Goal: Check status: Check status

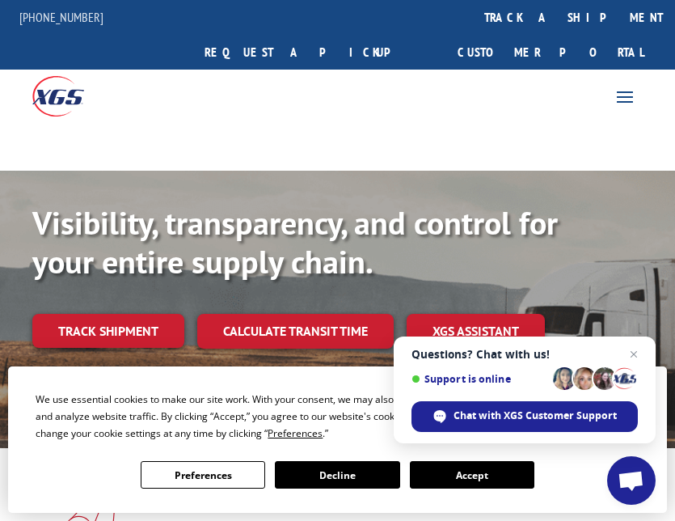
click at [32, 496] on div "We use essential cookies to make our site work. With your consent, we may also …" at bounding box center [337, 439] width 659 height 146
click at [468, 483] on button "Accept" at bounding box center [472, 475] width 125 height 28
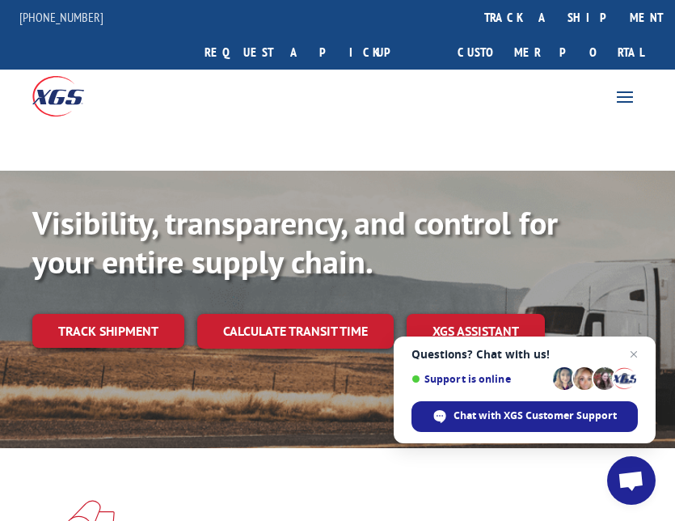
click at [641, 354] on span "Close chat" at bounding box center [634, 355] width 20 height 20
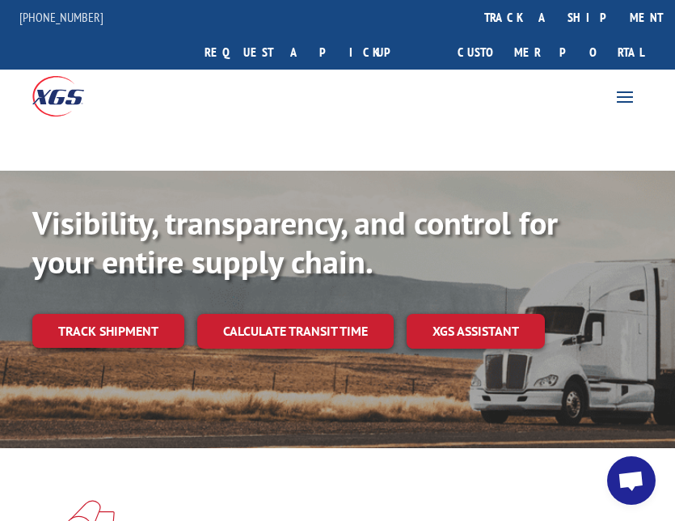
click at [93, 315] on div "Visibility, transparency, and control for your entire supply chain. Track shipm…" at bounding box center [337, 292] width 611 height 178
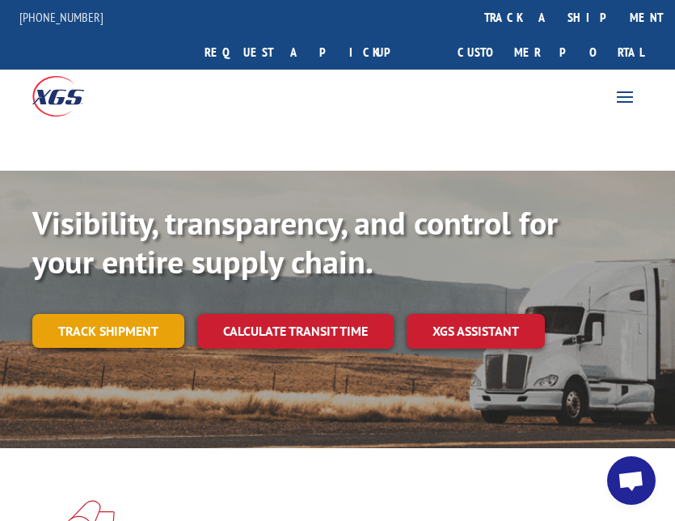
click at [105, 314] on link "Track shipment" at bounding box center [108, 331] width 152 height 34
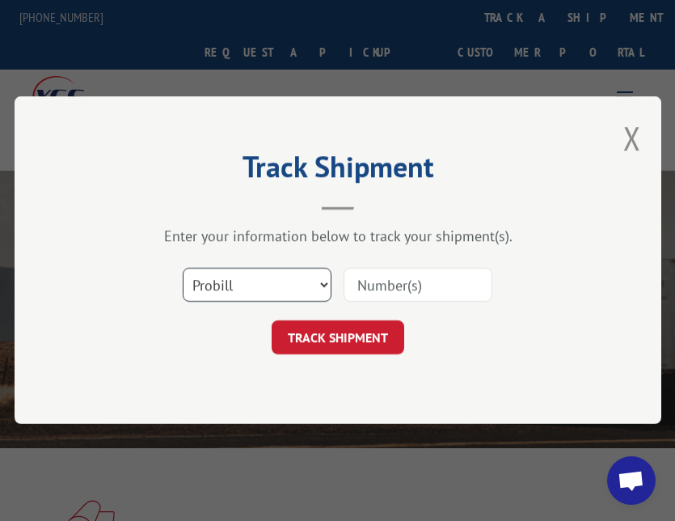
click at [279, 286] on select "Select category... Probill BOL PO" at bounding box center [257, 286] width 149 height 34
select select "po"
click at [183, 269] on select "Select category... Probill BOL PO" at bounding box center [257, 286] width 149 height 34
click at [523, 380] on div "Track Shipment Enter your information below to track your shipment(s). Select c…" at bounding box center [338, 260] width 647 height 328
click at [429, 273] on input at bounding box center [418, 286] width 149 height 34
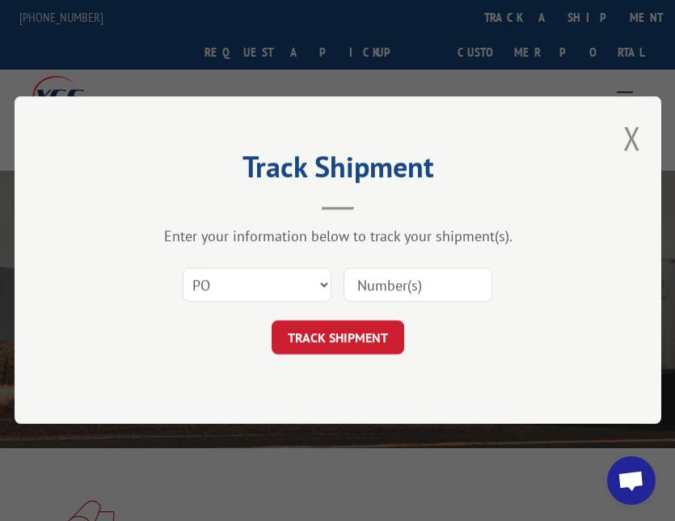
paste input "7870755"
type input "7870755"
click at [375, 319] on form "Select category... Probill BOL PO 7870755 TRACK SHIPMENT" at bounding box center [337, 307] width 485 height 96
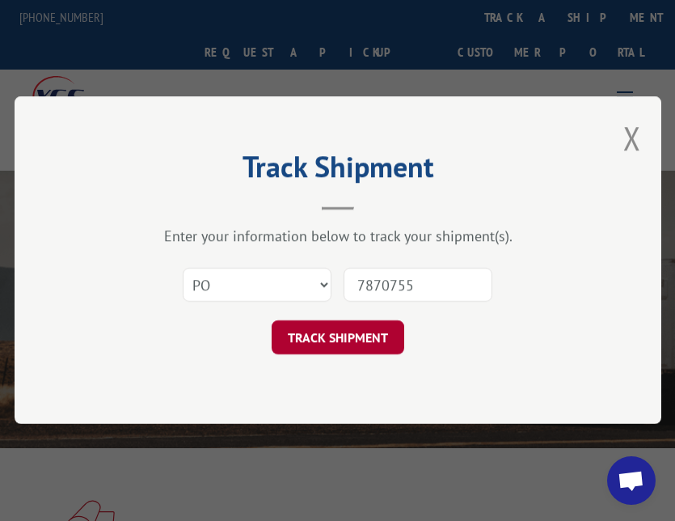
click at [372, 328] on button "TRACK SHIPMENT" at bounding box center [338, 338] width 133 height 34
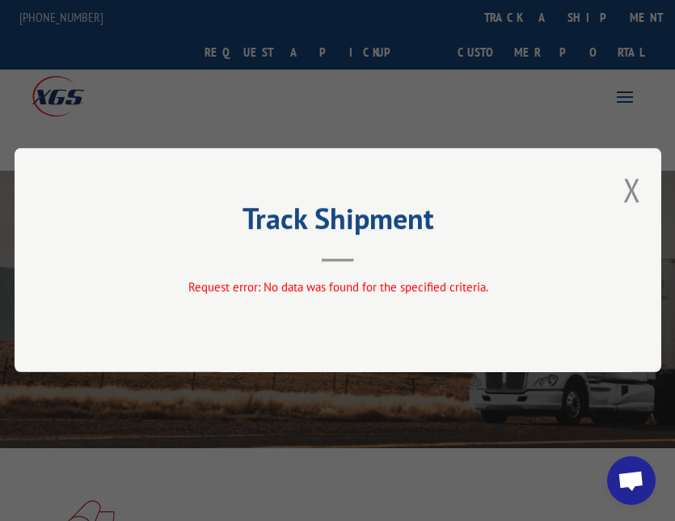
click at [572, 269] on div "Track Shipment Request error: No data was found for the specified criteria." at bounding box center [338, 260] width 647 height 224
click at [634, 196] on button "Close modal" at bounding box center [633, 189] width 18 height 43
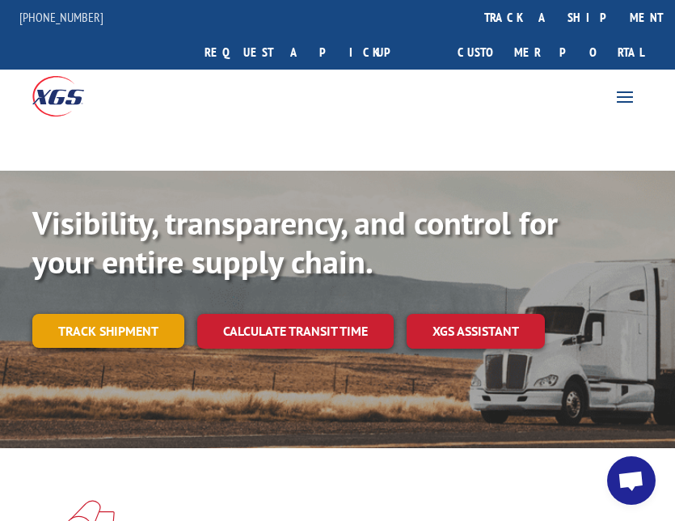
click at [140, 314] on link "Track shipment" at bounding box center [108, 331] width 152 height 34
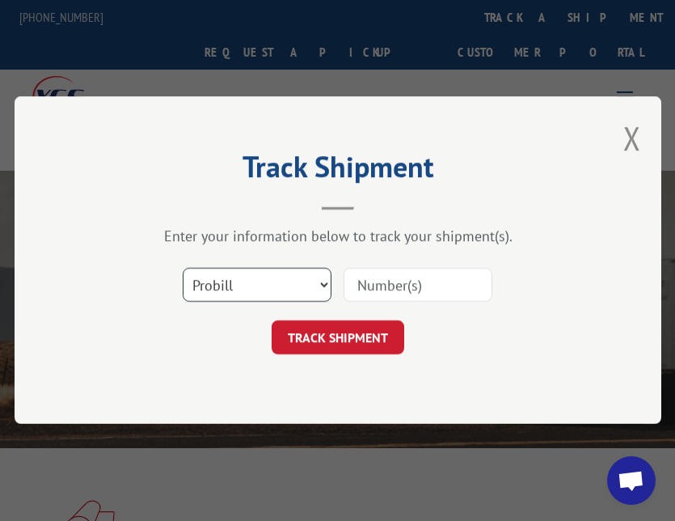
click at [306, 281] on select "Select category... Probill BOL PO" at bounding box center [257, 286] width 149 height 34
select select "po"
click at [183, 269] on select "Select category... Probill BOL PO" at bounding box center [257, 286] width 149 height 34
click at [418, 275] on input at bounding box center [418, 286] width 149 height 34
paste input "7870755"
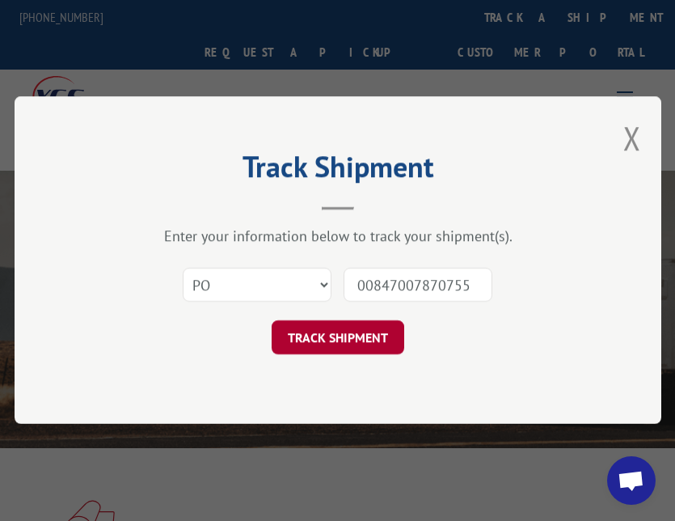
type input "00847007870755"
click at [363, 348] on button "TRACK SHIPMENT" at bounding box center [338, 338] width 133 height 34
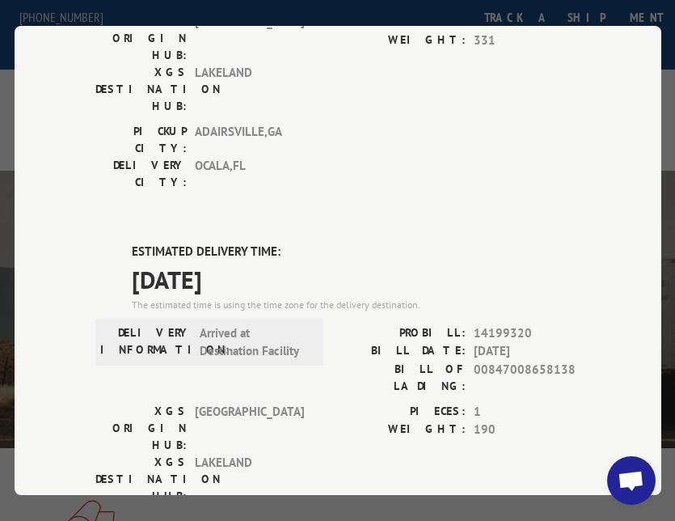
scroll to position [108, 0]
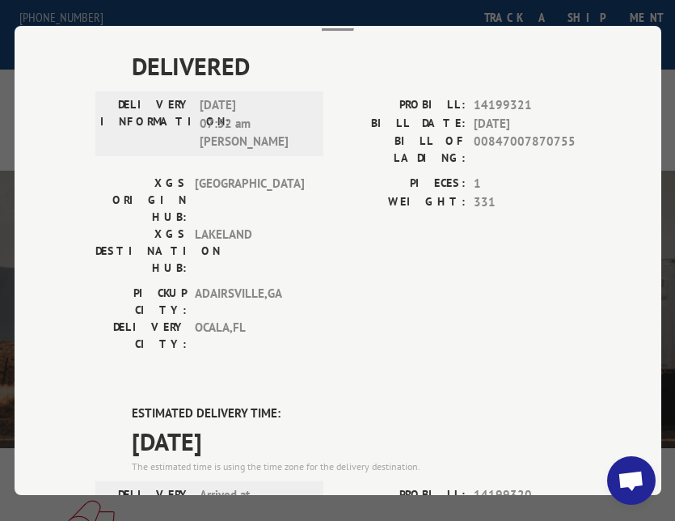
click at [567, 285] on div "PICKUP CITY: [GEOGRAPHIC_DATA] , [GEOGRAPHIC_DATA] [GEOGRAPHIC_DATA]: [GEOGRAPH…" at bounding box center [337, 323] width 485 height 76
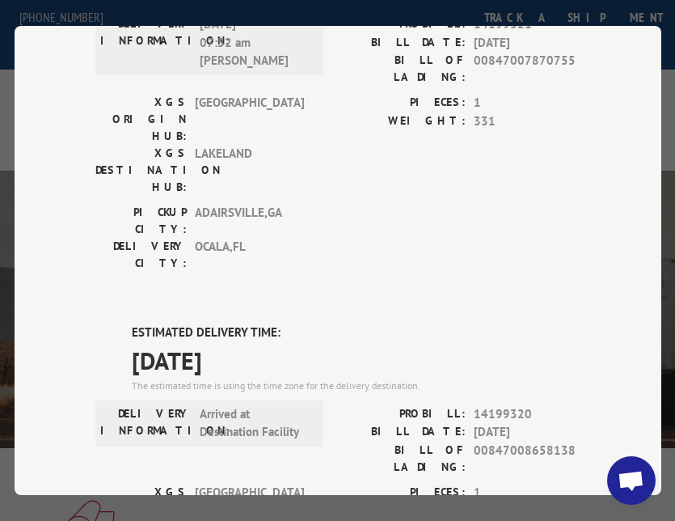
click at [444, 204] on div "PICKUP CITY: [GEOGRAPHIC_DATA] , [GEOGRAPHIC_DATA] [GEOGRAPHIC_DATA]: [GEOGRAPH…" at bounding box center [337, 242] width 485 height 76
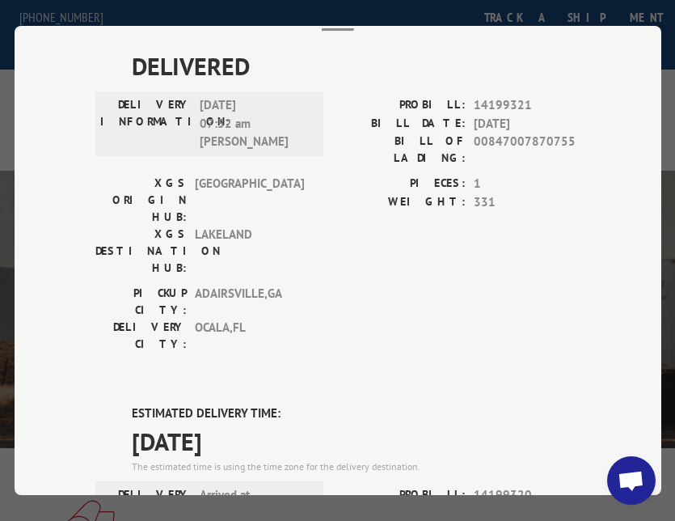
scroll to position [0, 0]
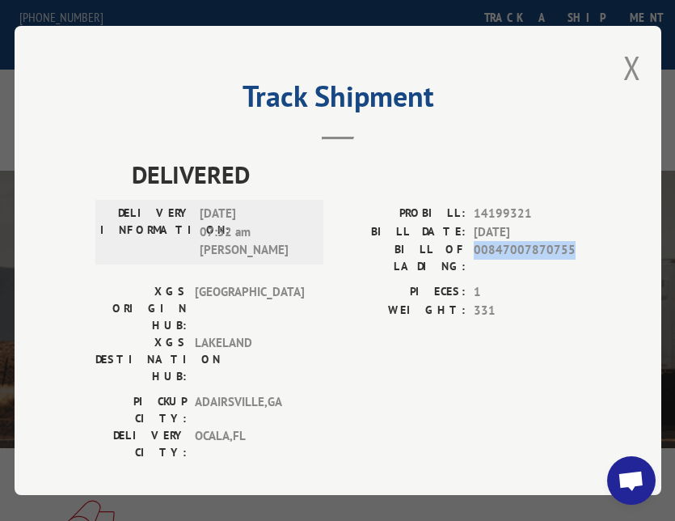
drag, startPoint x: 570, startPoint y: 241, endPoint x: 462, endPoint y: 243, distance: 108.4
click at [462, 243] on div "BILL OF LADING: 00847007870755" at bounding box center [459, 258] width 243 height 34
copy div "00847007870755"
click at [625, 65] on button "Close modal" at bounding box center [633, 67] width 18 height 43
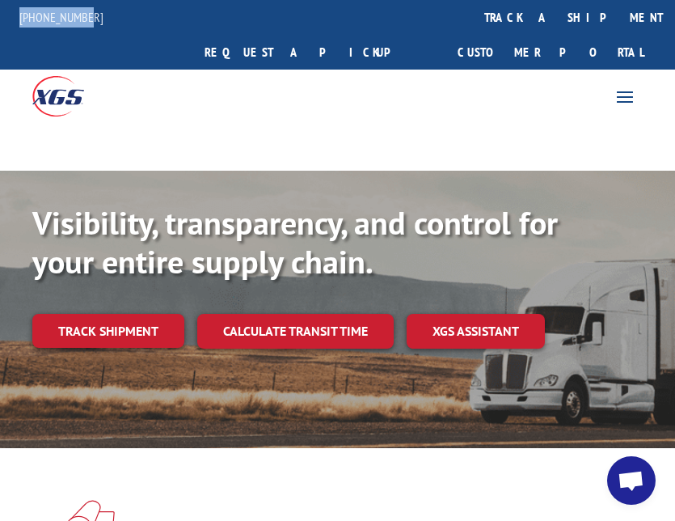
drag, startPoint x: 95, startPoint y: 17, endPoint x: 19, endPoint y: 20, distance: 76.1
click at [19, 20] on div "[PHONE_NUMBER]" at bounding box center [61, 17] width 123 height 20
copy link "[PHONE_NUMBER]"
click at [575, 121] on div at bounding box center [337, 145] width 675 height 49
click at [179, 506] on span at bounding box center [338, 521] width 546 height 42
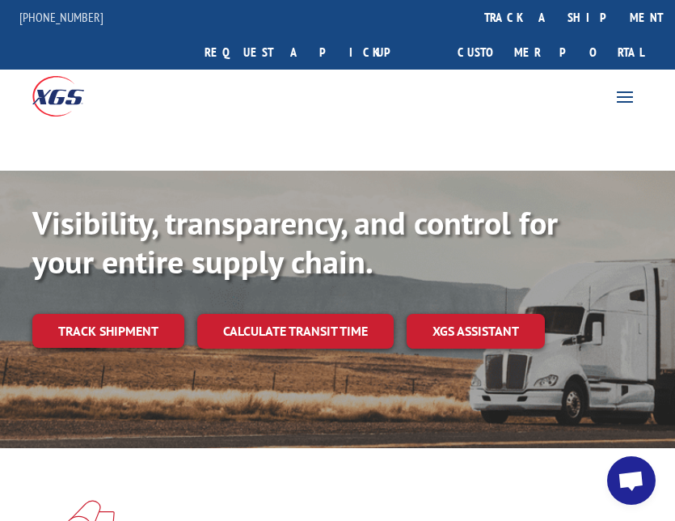
drag, startPoint x: 220, startPoint y: 466, endPoint x: 212, endPoint y: 436, distance: 31.0
click at [219, 500] on span at bounding box center [338, 521] width 546 height 42
click at [86, 314] on link "Track shipment" at bounding box center [108, 331] width 152 height 34
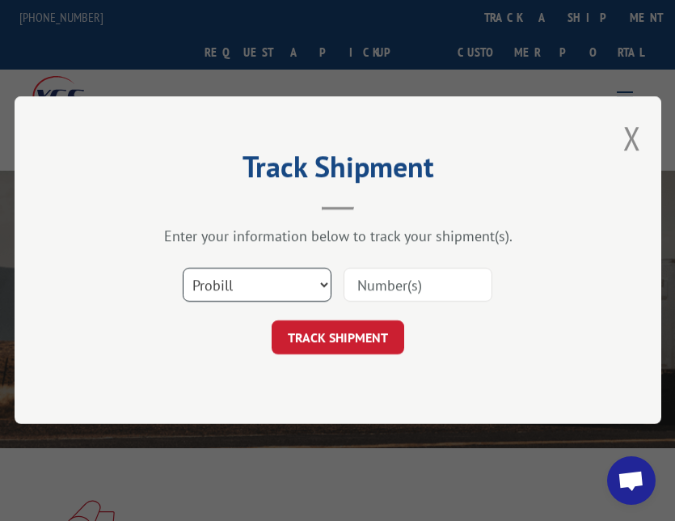
drag, startPoint x: 285, startPoint y: 278, endPoint x: 278, endPoint y: 294, distance: 16.7
click at [285, 278] on select "Select category... Probill BOL PO" at bounding box center [257, 286] width 149 height 34
select select "po"
click at [183, 269] on select "Select category... Probill BOL PO" at bounding box center [257, 286] width 149 height 34
click at [427, 286] on input at bounding box center [418, 286] width 149 height 34
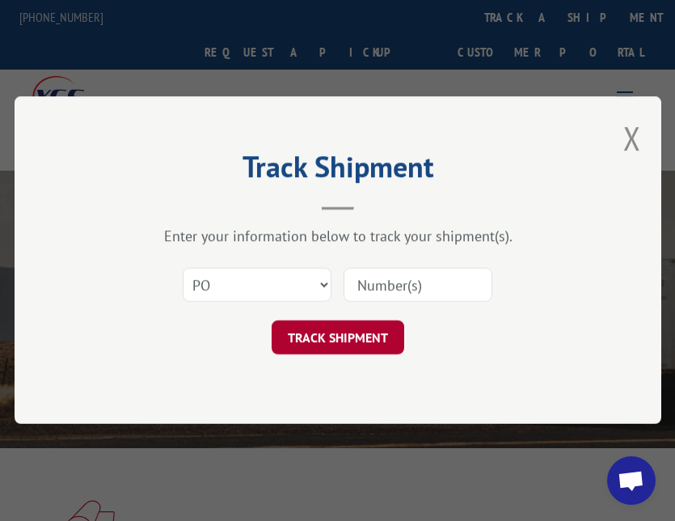
paste input "00847007870755"
type input "00847007870755"
click at [359, 335] on button "TRACK SHIPMENT" at bounding box center [338, 338] width 133 height 34
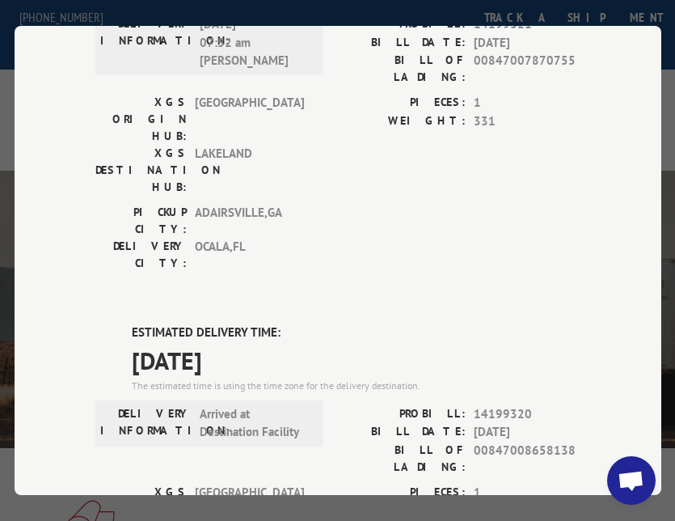
scroll to position [351, 0]
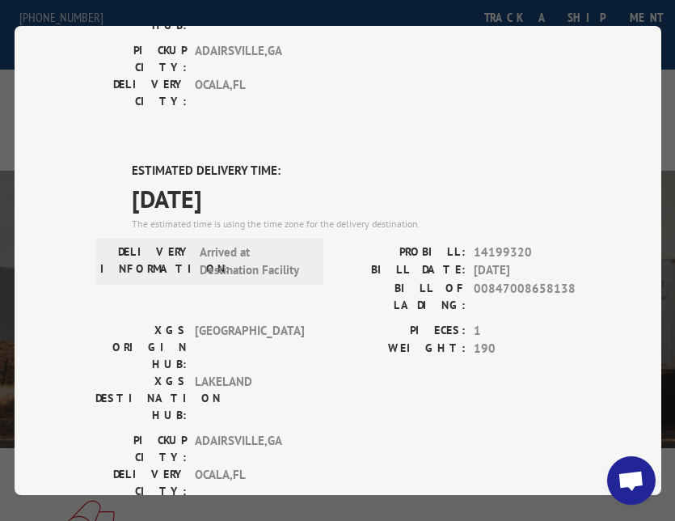
click at [324, 316] on div "ESTIMATED DELIVERY TIME: 10/01/2025 The estimated time is using the time zone f…" at bounding box center [337, 453] width 485 height 582
click at [325, 432] on div "PICKUP CITY: [GEOGRAPHIC_DATA] , [GEOGRAPHIC_DATA] [GEOGRAPHIC_DATA]: [GEOGRAPH…" at bounding box center [337, 470] width 485 height 76
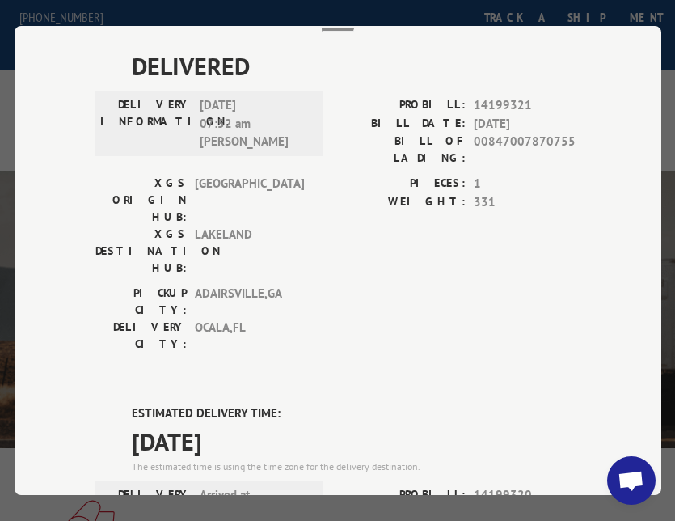
scroll to position [28, 0]
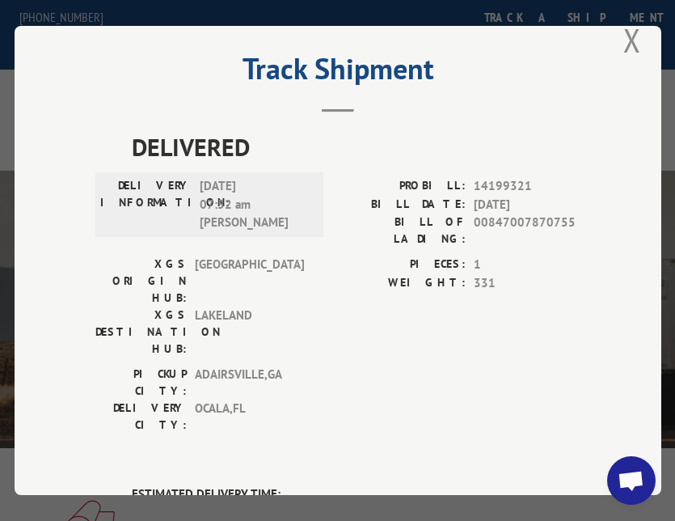
drag, startPoint x: 265, startPoint y: 387, endPoint x: 275, endPoint y: 387, distance: 9.7
click at [286, 106] on header "Track Shipment" at bounding box center [337, 84] width 485 height 55
click at [329, 366] on div "PICKUP CITY: [GEOGRAPHIC_DATA] , [GEOGRAPHIC_DATA] [GEOGRAPHIC_DATA]: [GEOGRAPH…" at bounding box center [337, 404] width 485 height 76
click at [57, 384] on div "Track Shipment DELIVERED DELIVERY INFORMATION: [DATE] 07:52 am [PERSON_NAME]: 1…" at bounding box center [338, 260] width 647 height 469
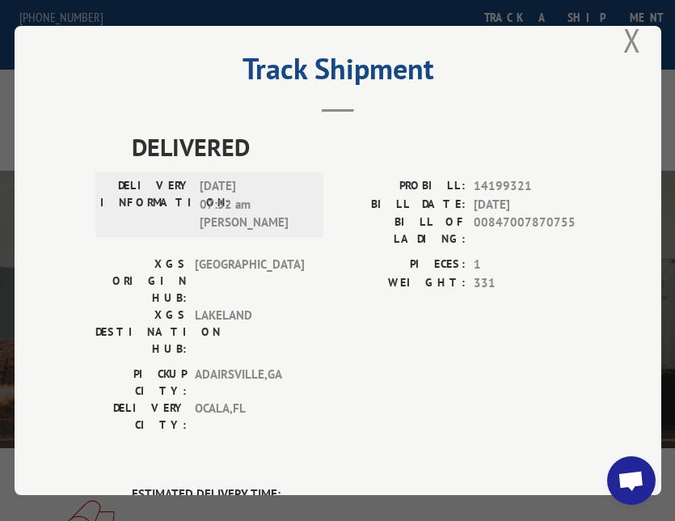
click at [42, 390] on div "Track Shipment DELIVERED DELIVERY INFORMATION: [DATE] 07:52 am [PERSON_NAME]: 1…" at bounding box center [338, 260] width 647 height 469
click at [70, 384] on div "Track Shipment DELIVERED DELIVERY INFORMATION: [DATE] 07:52 am [PERSON_NAME]: 1…" at bounding box center [338, 260] width 647 height 469
click at [59, 380] on div "Track Shipment DELIVERED DELIVERY INFORMATION: [DATE] 07:52 am [PERSON_NAME]: 1…" at bounding box center [338, 260] width 647 height 469
click at [53, 320] on div "Track Shipment DELIVERED DELIVERY INFORMATION: [DATE] 07:52 am [PERSON_NAME]: 1…" at bounding box center [338, 260] width 647 height 469
click at [39, 341] on div "Track Shipment DELIVERED DELIVERY INFORMATION: [DATE] 07:52 am [PERSON_NAME]: 1…" at bounding box center [338, 260] width 647 height 469
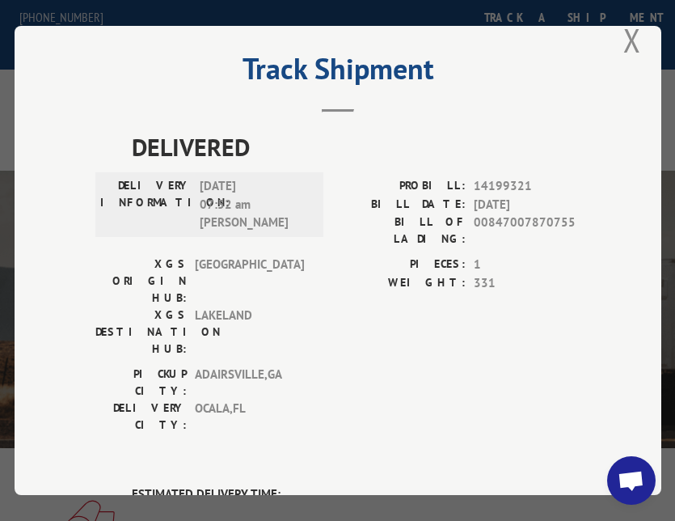
click at [628, 33] on button "Close modal" at bounding box center [633, 40] width 18 height 43
